Goal: Navigation & Orientation: Understand site structure

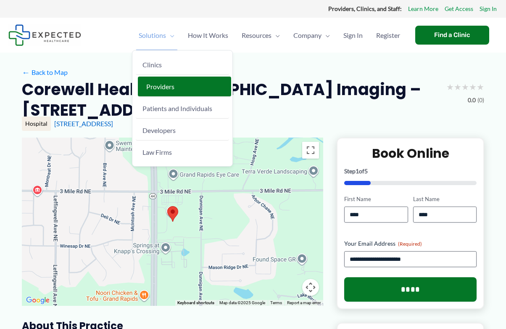
click at [148, 89] on span "Providers" at bounding box center [160, 86] width 28 height 8
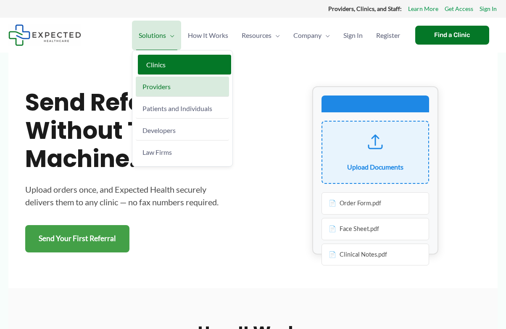
click at [152, 65] on span "Clinics" at bounding box center [155, 65] width 19 height 8
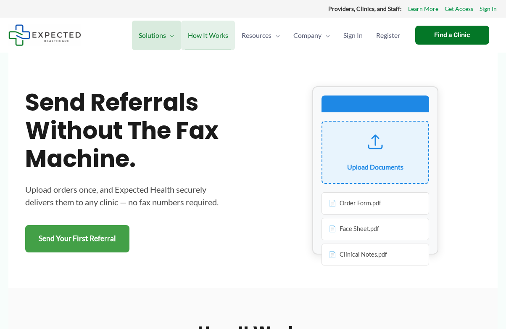
click at [214, 37] on span "How It Works" at bounding box center [208, 35] width 40 height 29
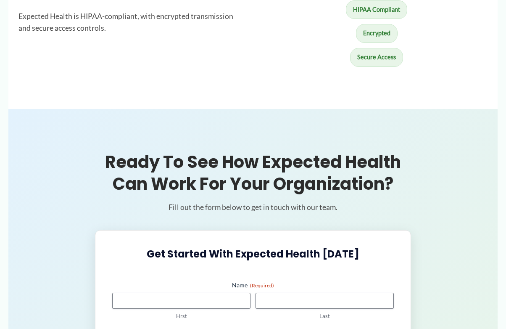
scroll to position [1572, 0]
